Goal: Download file/media: Obtain a digital file from the website

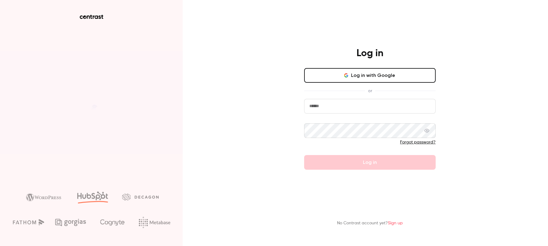
type input "**********"
click at [375, 163] on form "**********" at bounding box center [370, 134] width 132 height 71
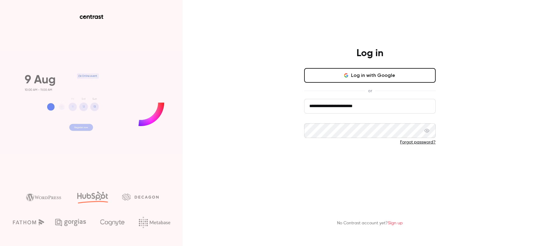
click at [375, 163] on button "Log in" at bounding box center [370, 162] width 132 height 15
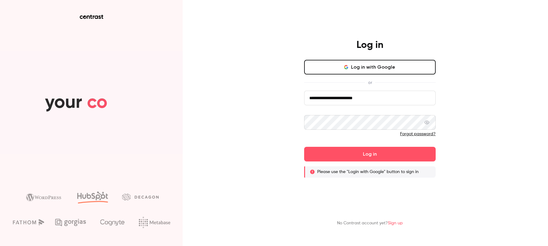
click at [363, 72] on button "Log in with Google" at bounding box center [370, 67] width 132 height 15
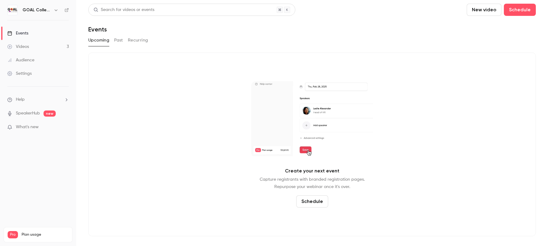
click at [27, 55] on link "Audience" at bounding box center [38, 59] width 76 height 13
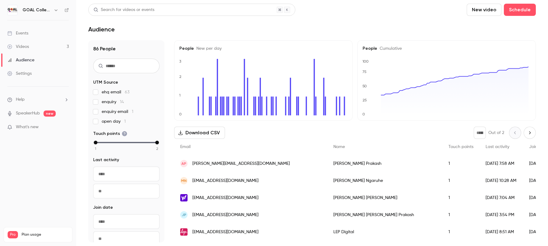
click at [192, 133] on button "Download CSV" at bounding box center [199, 132] width 51 height 12
click at [509, 119] on div "People Cumulative 0 25 50 75 100" at bounding box center [447, 80] width 179 height 80
click at [35, 44] on link "Videos 3" at bounding box center [38, 46] width 76 height 13
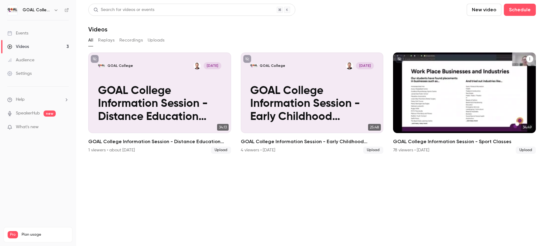
click at [499, 86] on p "GOAL College Information Session - Sport Classes" at bounding box center [464, 103] width 123 height 39
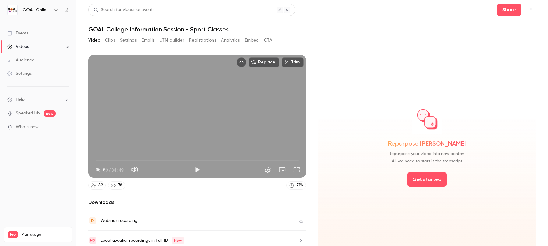
click at [226, 39] on button "Analytics" at bounding box center [230, 40] width 19 height 10
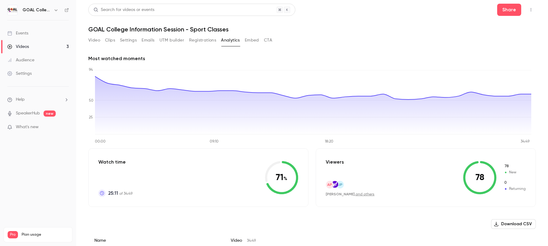
click at [517, 222] on button "Download CSV" at bounding box center [513, 224] width 45 height 10
click at [537, 55] on main "Search for videos or events Share GOAL College Information Session - Sport Clas…" at bounding box center [312, 123] width 472 height 246
click at [27, 49] on div "Videos" at bounding box center [18, 47] width 22 height 6
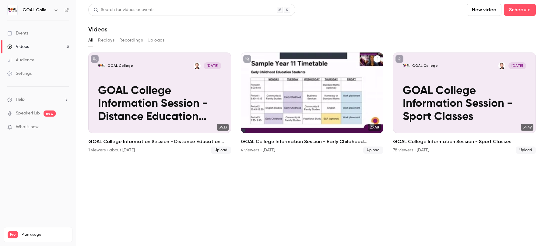
click at [267, 85] on p "GOAL College Information Session - Early Childhood Classes" at bounding box center [311, 103] width 123 height 39
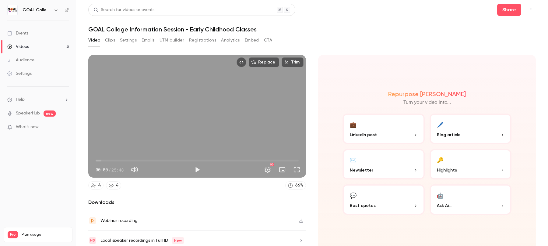
click at [230, 40] on button "Analytics" at bounding box center [230, 40] width 19 height 10
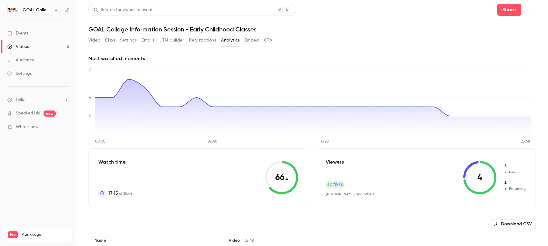
click at [503, 222] on button "Download CSV" at bounding box center [513, 224] width 45 height 10
